Goal: Task Accomplishment & Management: Manage account settings

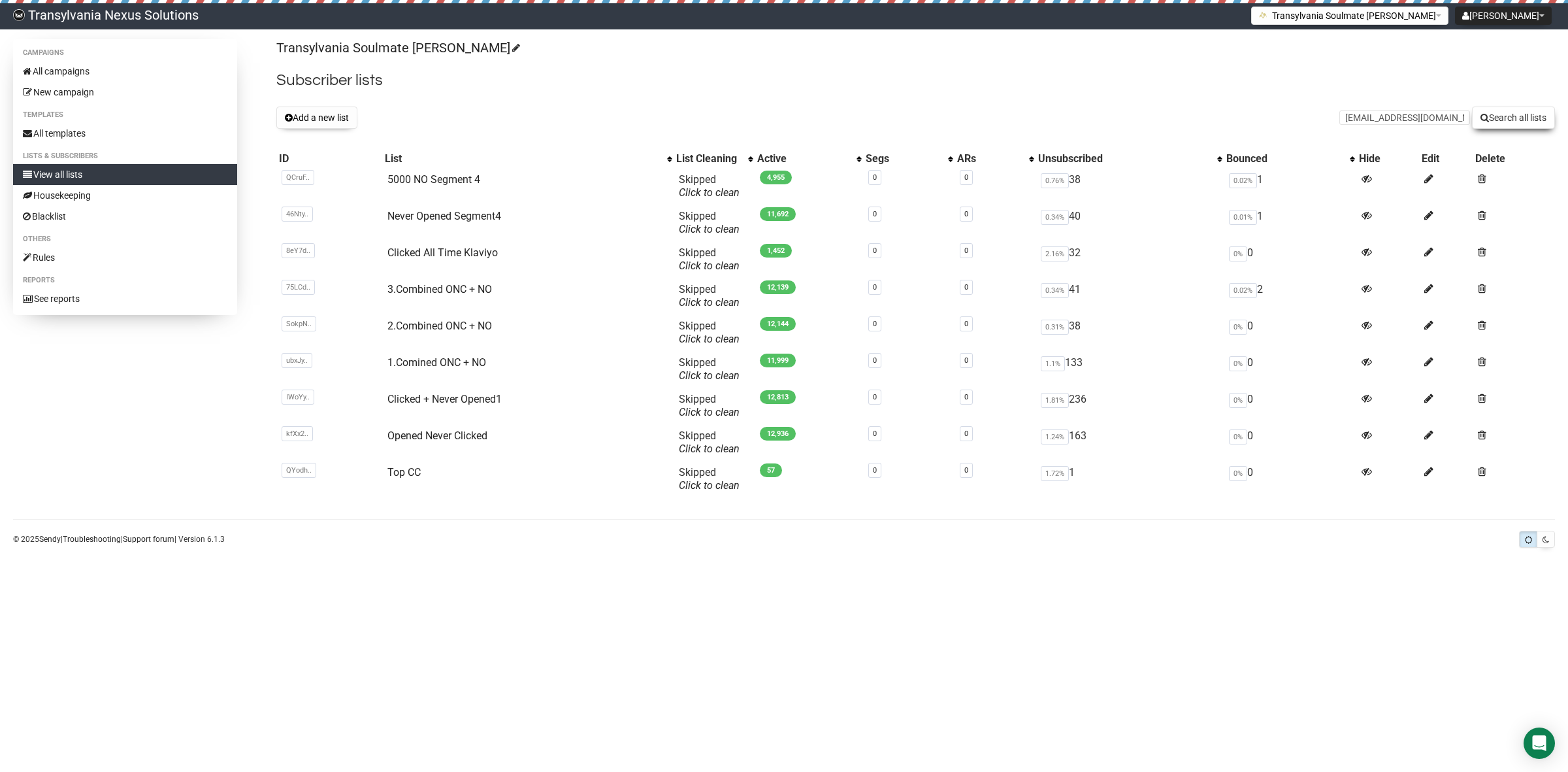
type input "grisu80@outlook.com"
click at [1517, 115] on button "Search all lists" at bounding box center [1513, 118] width 83 height 23
click at [405, 220] on link "Never Opened Segment4" at bounding box center [444, 216] width 113 height 12
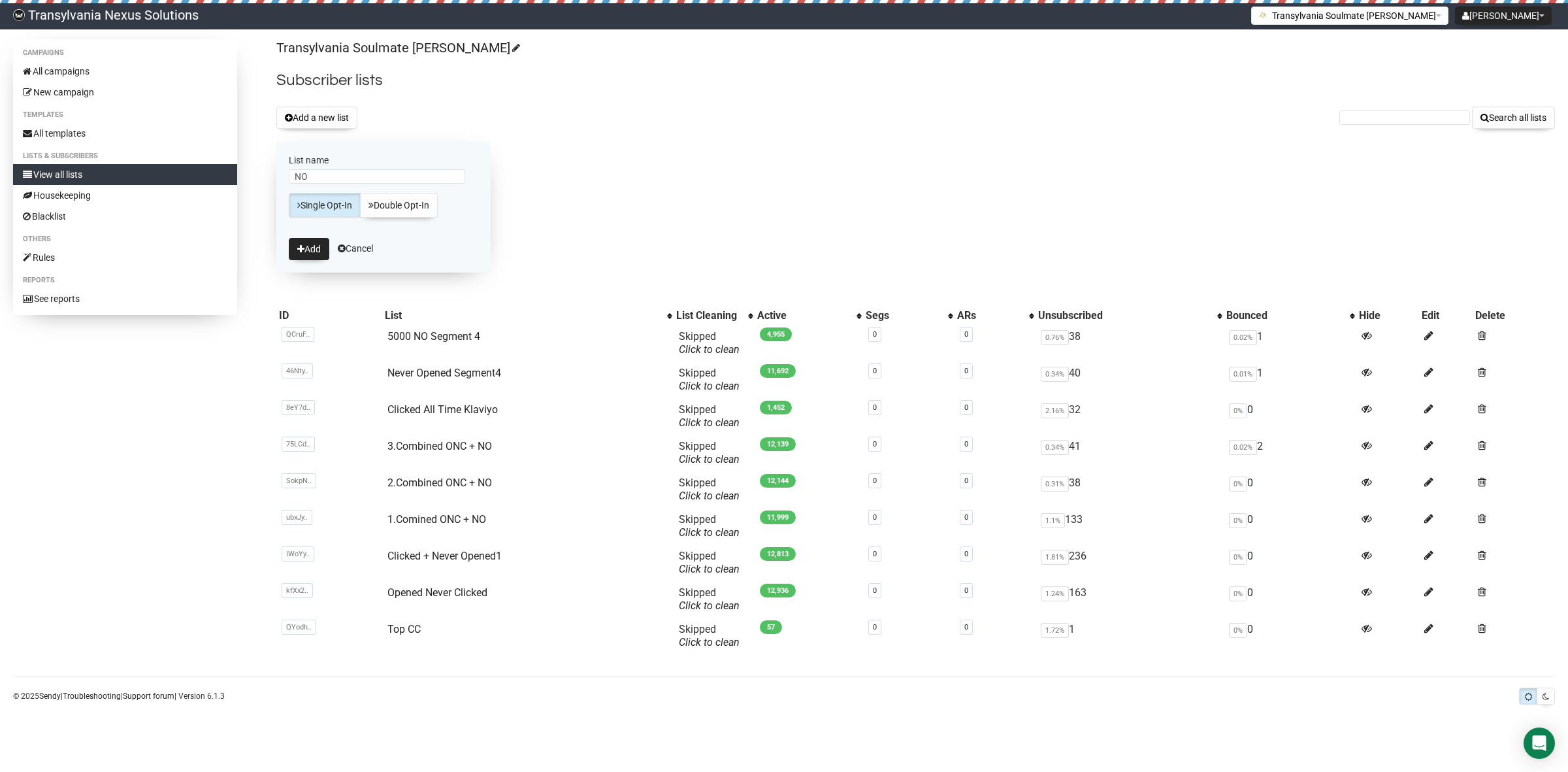
type input "N"
type input "6753 NO Segment 4"
click at [304, 247] on icon "submit" at bounding box center [301, 248] width 7 height 9
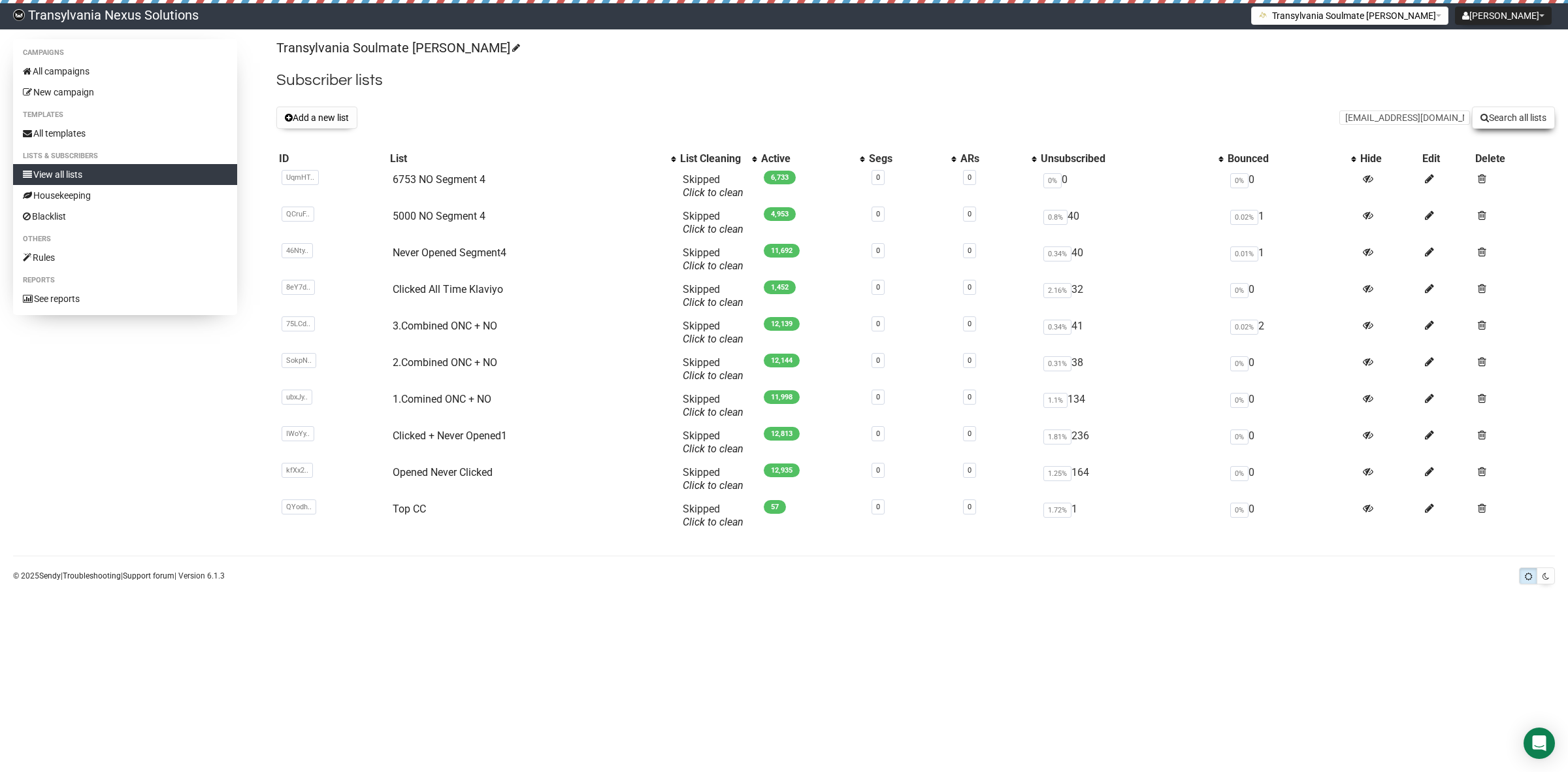
type input "oezlemdogan@gmx.de"
click at [1500, 117] on button "Search all lists" at bounding box center [1513, 118] width 83 height 23
click at [84, 176] on link "View all lists" at bounding box center [125, 175] width 224 height 21
click at [1357, 108] on form "Search all lists" at bounding box center [1447, 118] width 215 height 23
paste input "[EMAIL_ADDRESS][DOMAIN_NAME]"
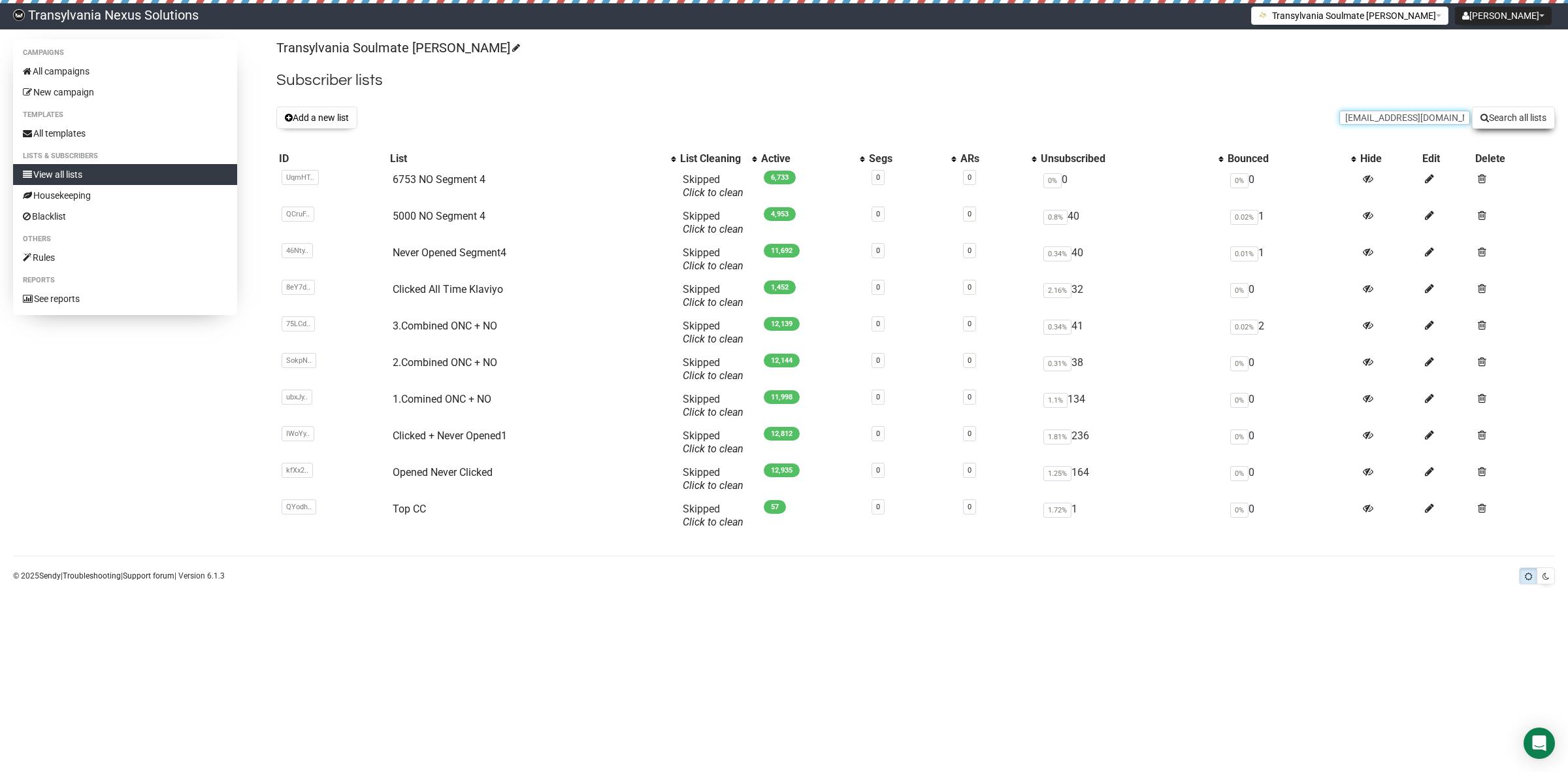
type input "[EMAIL_ADDRESS][DOMAIN_NAME]"
click at [1517, 117] on button "Search all lists" at bounding box center [1513, 118] width 83 height 23
